Goal: Complete application form

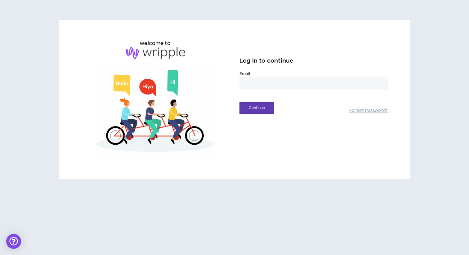
click at [176, 54] on img at bounding box center [156, 53] width 60 height 12
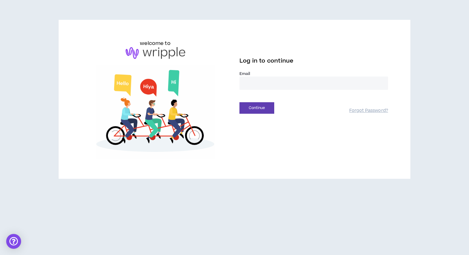
click at [261, 85] on input "email" at bounding box center [313, 83] width 148 height 13
type input "**********"
click at [267, 111] on button "Continue" at bounding box center [256, 107] width 35 height 11
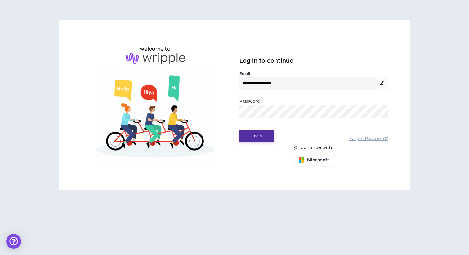
click at [259, 134] on button "Login" at bounding box center [256, 135] width 35 height 11
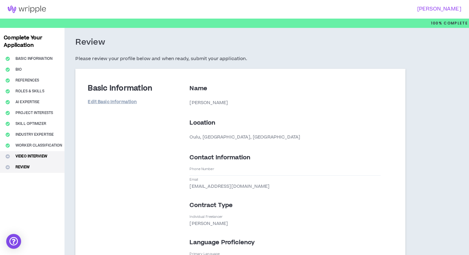
click at [34, 154] on button "Video Interview" at bounding box center [32, 156] width 64 height 11
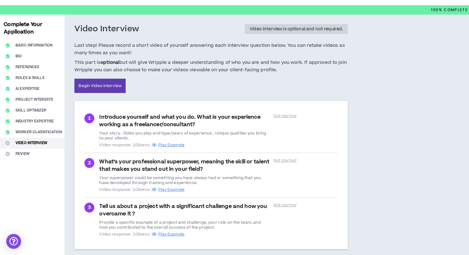
scroll to position [21, 0]
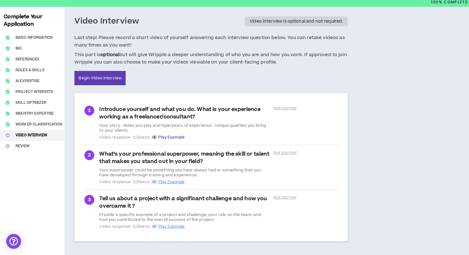
click at [184, 139] on span "Play Example" at bounding box center [171, 138] width 26 height 6
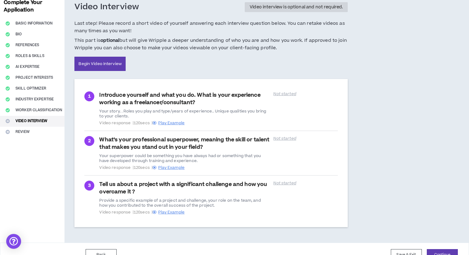
scroll to position [34, 0]
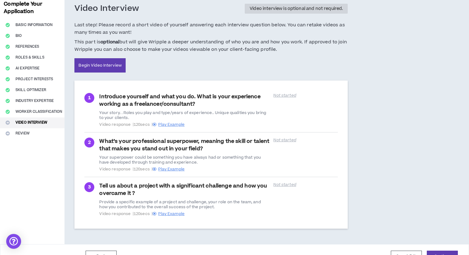
click at [27, 136] on div "Complete Your Application Basic Information Bio References Roles & Skills AI Ex…" at bounding box center [32, 119] width 64 height 250
click at [24, 134] on div "Complete Your Application Basic Information Bio References Roles & Skills AI Ex…" at bounding box center [32, 119] width 64 height 250
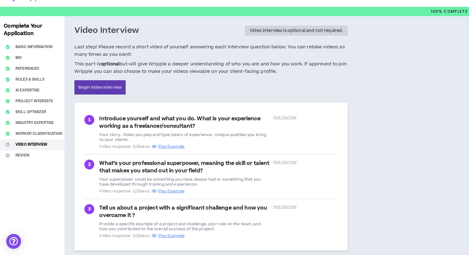
scroll to position [0, 0]
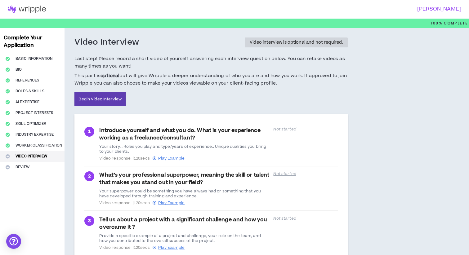
click at [440, 12] on h3 "[PERSON_NAME]" at bounding box center [346, 9] width 231 height 6
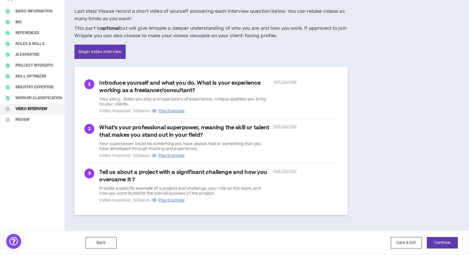
drag, startPoint x: 404, startPoint y: 240, endPoint x: 383, endPoint y: 233, distance: 21.3
click at [404, 240] on button "Save & Exit" at bounding box center [406, 242] width 31 height 11
